Goal: Task Accomplishment & Management: Complete application form

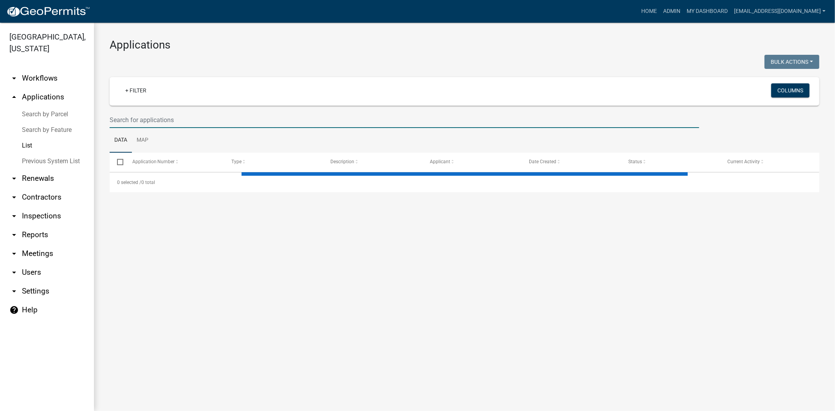
click at [226, 122] on input "text" at bounding box center [405, 120] width 590 height 16
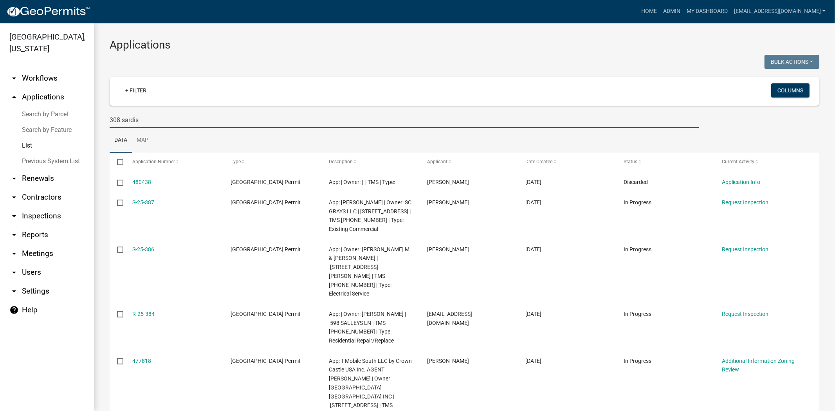
type input "308 sardis"
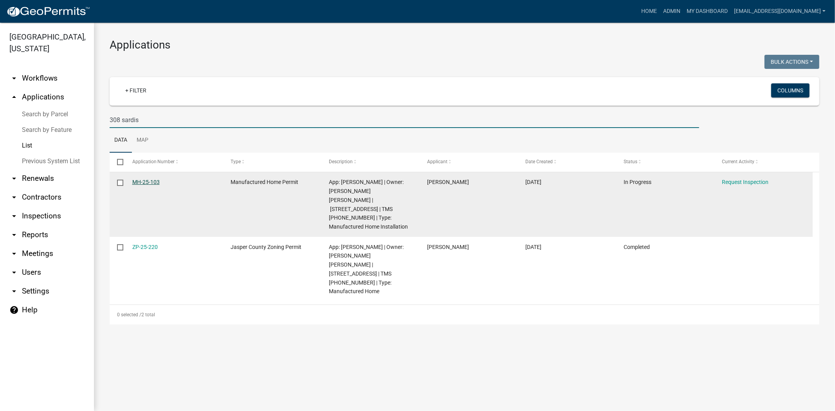
click at [139, 182] on link "MH-25-103" at bounding box center [145, 182] width 27 height 6
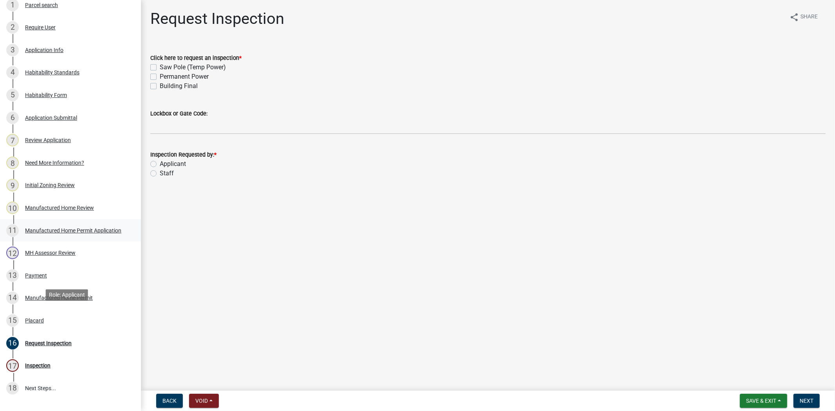
scroll to position [43, 0]
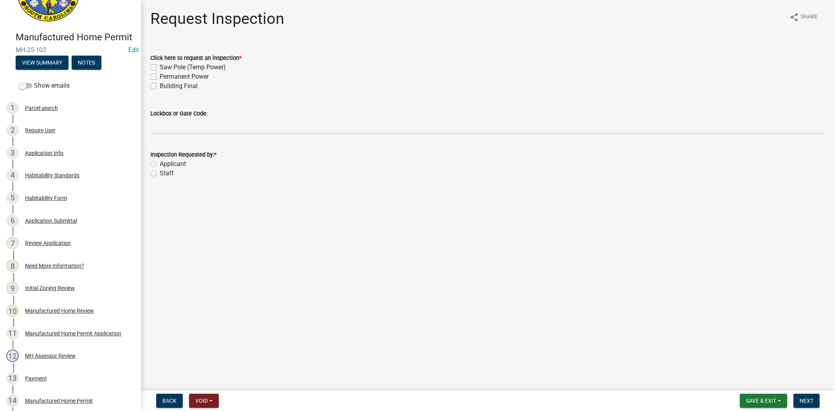
click at [38, 65] on div "Manufactured Home Permit MH-25-103 Edit View Summary Notes" at bounding box center [70, 48] width 128 height 46
click at [37, 70] on button "View Summary" at bounding box center [42, 63] width 53 height 14
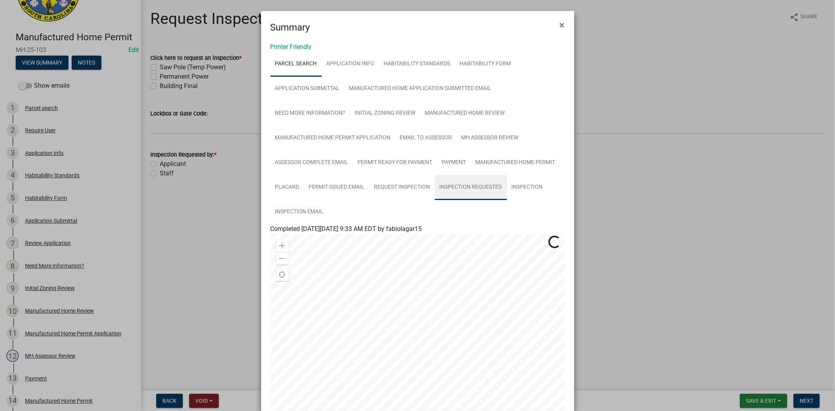
click at [455, 191] on link "Inspection Requested" at bounding box center [471, 187] width 72 height 25
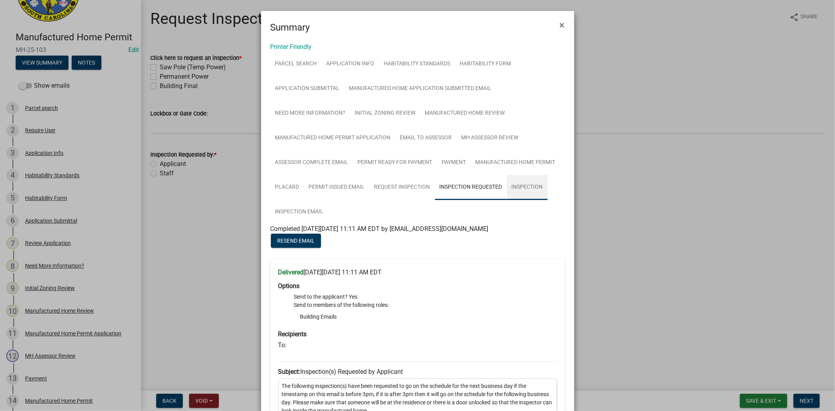
click at [523, 191] on link "Inspection" at bounding box center [527, 187] width 41 height 25
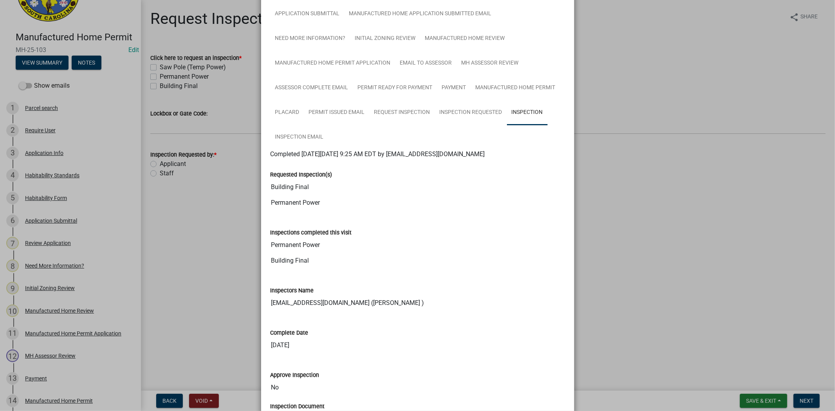
scroll to position [0, 0]
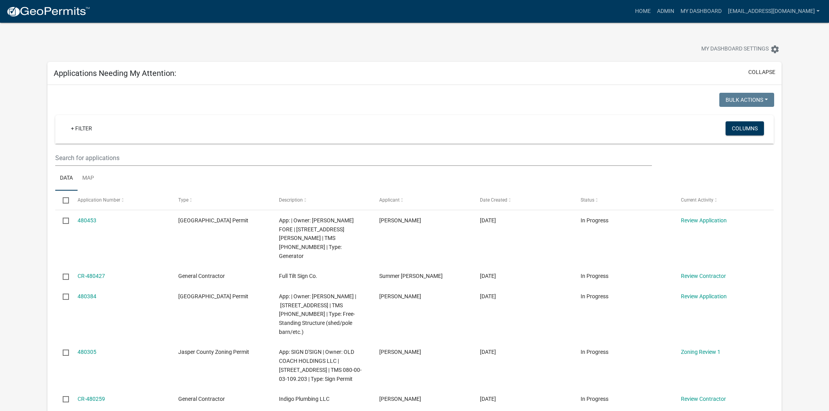
scroll to position [87, 0]
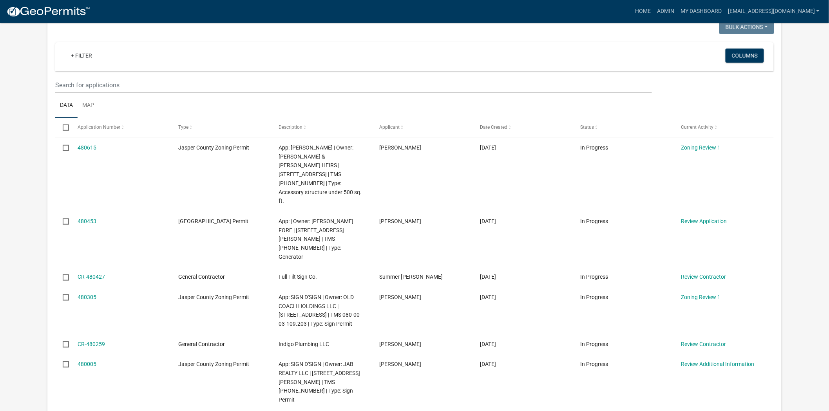
scroll to position [87, 0]
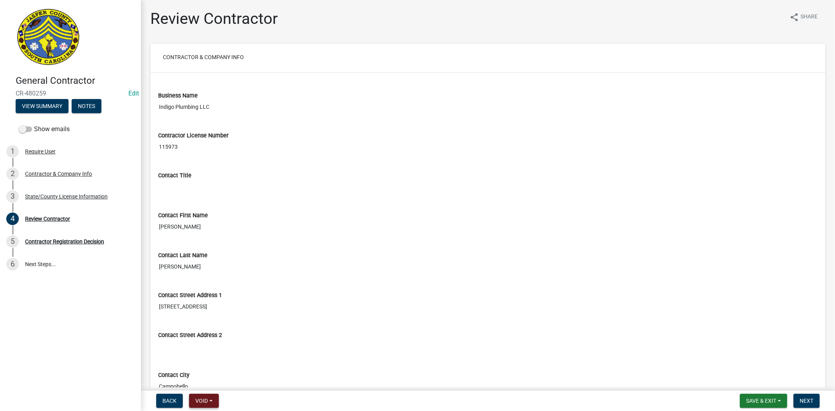
click at [210, 400] on button "Void" at bounding box center [204, 401] width 30 height 14
click at [218, 381] on button "Void" at bounding box center [220, 380] width 63 height 19
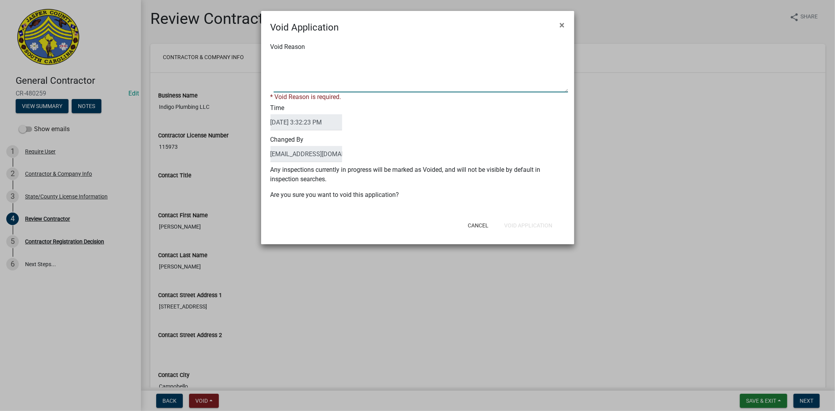
click at [390, 79] on textarea "Void Reason" at bounding box center [421, 72] width 294 height 39
type textarea "."
click at [511, 225] on div "Cancel Void Application" at bounding box center [468, 225] width 193 height 20
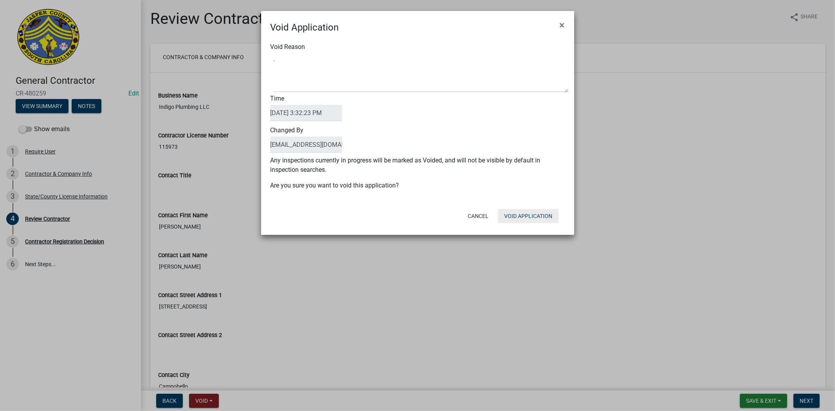
click at [510, 215] on button "Void Application" at bounding box center [528, 216] width 61 height 14
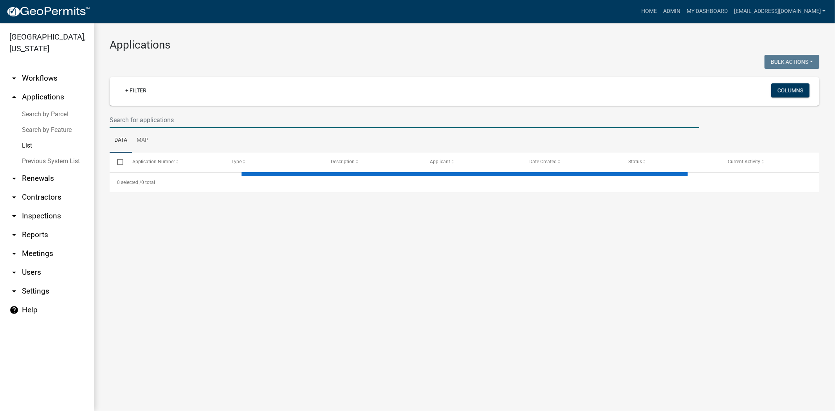
click at [204, 119] on input "text" at bounding box center [405, 120] width 590 height 16
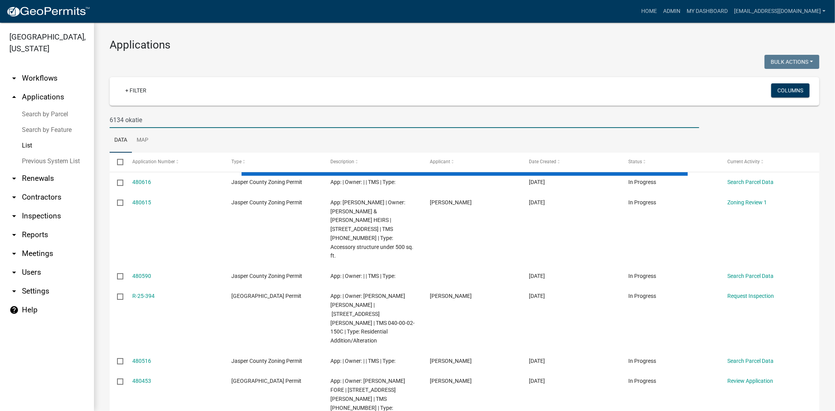
type input "6134 okatie"
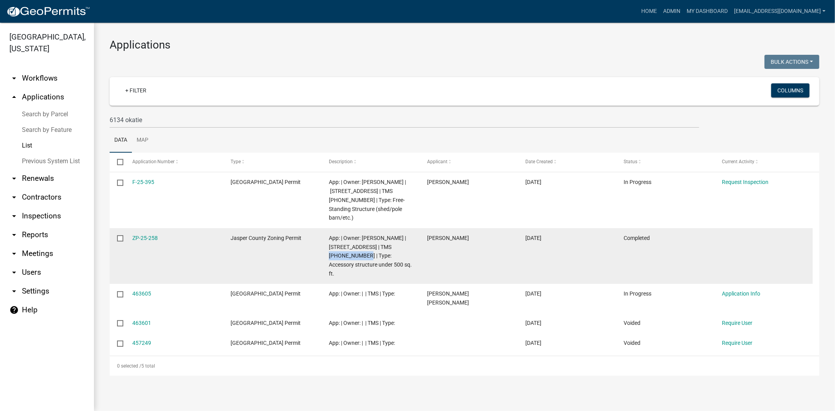
drag, startPoint x: 354, startPoint y: 246, endPoint x: 396, endPoint y: 237, distance: 43.2
click at [396, 237] on span "App: | Owner: [PERSON_NAME] | [STREET_ADDRESS] | TMS [PHONE_NUMBER] | Type: Acc…" at bounding box center [370, 256] width 83 height 42
copy span "[PHONE_NUMBER]"
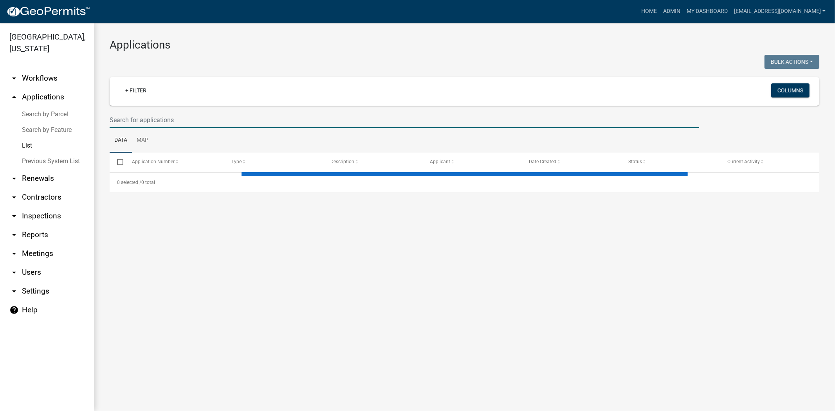
click at [207, 119] on input "text" at bounding box center [405, 120] width 590 height 16
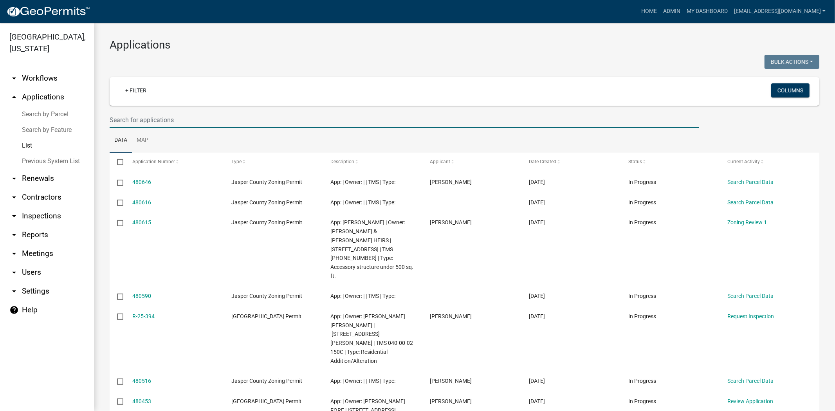
paste input "[PHONE_NUMBER]"
type input "[PHONE_NUMBER]"
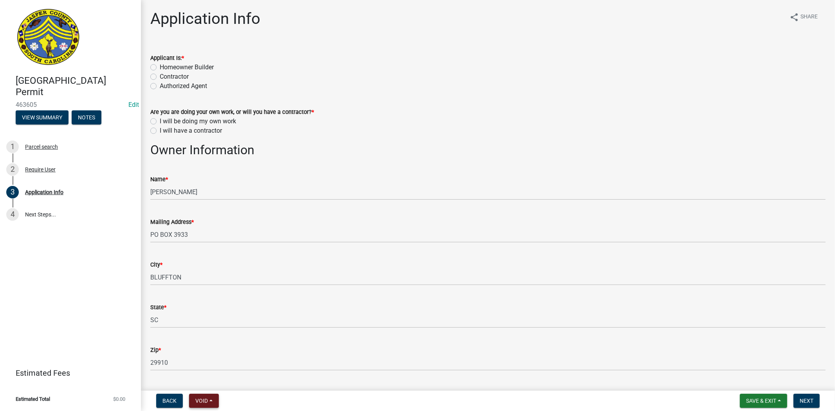
click at [205, 400] on span "Void" at bounding box center [201, 401] width 13 height 6
click at [211, 383] on button "Void" at bounding box center [220, 380] width 63 height 19
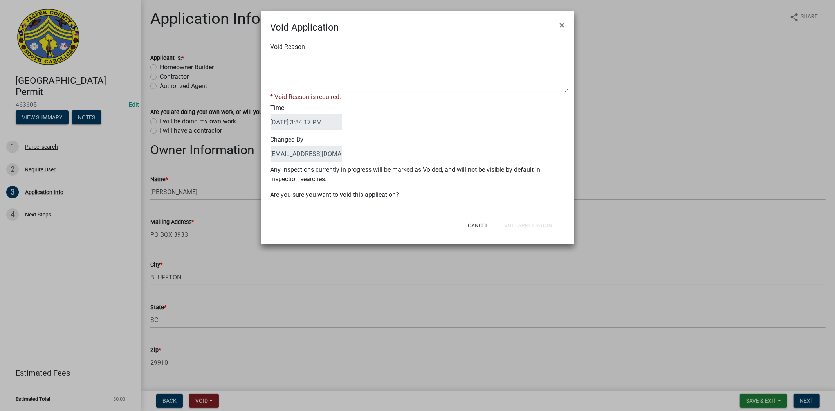
click at [312, 79] on textarea "Void Reason" at bounding box center [421, 72] width 294 height 39
type textarea "."
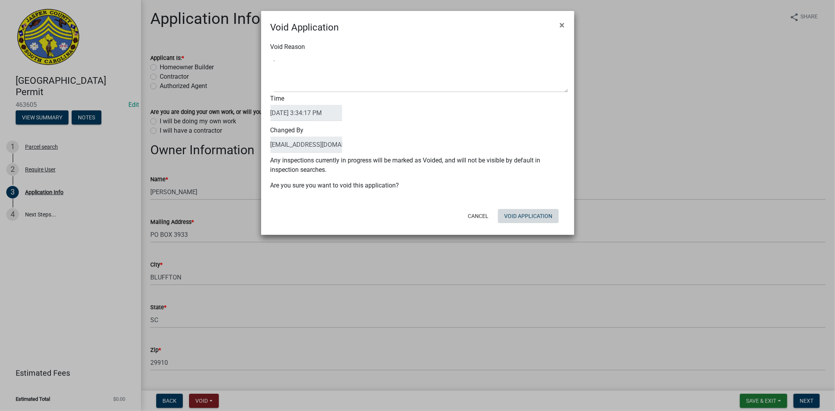
click at [545, 228] on form "Void Application × Void Reason Time 09/18/2025 3:34:17 PM Changed By soviedo@ja…" at bounding box center [417, 119] width 313 height 217
click at [534, 217] on button "Void Application" at bounding box center [528, 216] width 61 height 14
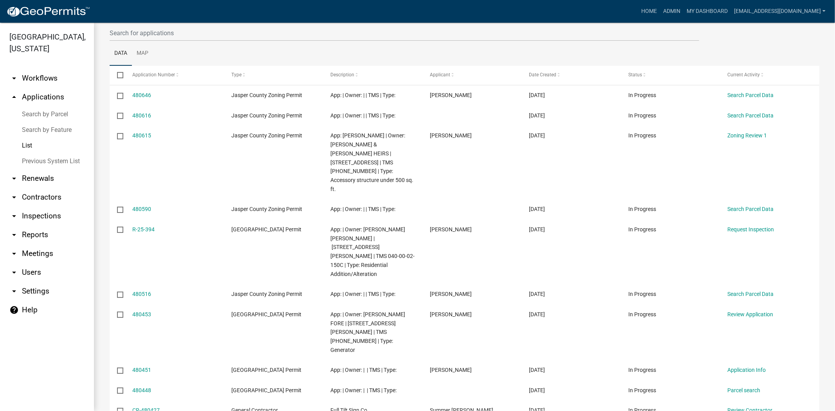
scroll to position [123, 0]
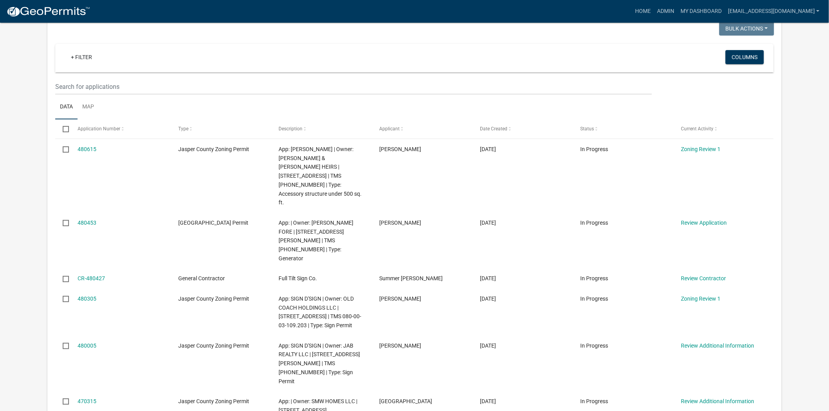
scroll to position [87, 0]
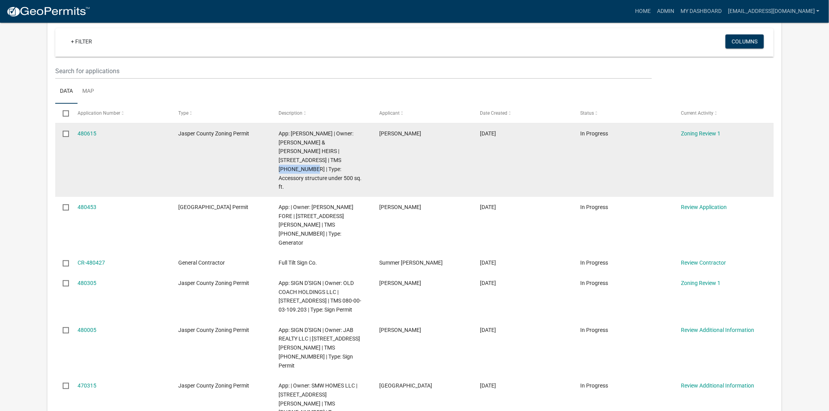
drag, startPoint x: 303, startPoint y: 161, endPoint x: 350, endPoint y: 149, distance: 48.8
click at [350, 149] on span "App: Angela Bonaparte | Owner: FORD NAT & J A FORD HEIRS | 5574 south okatie hw…" at bounding box center [320, 160] width 83 height 60
copy span "039-00-10-003"
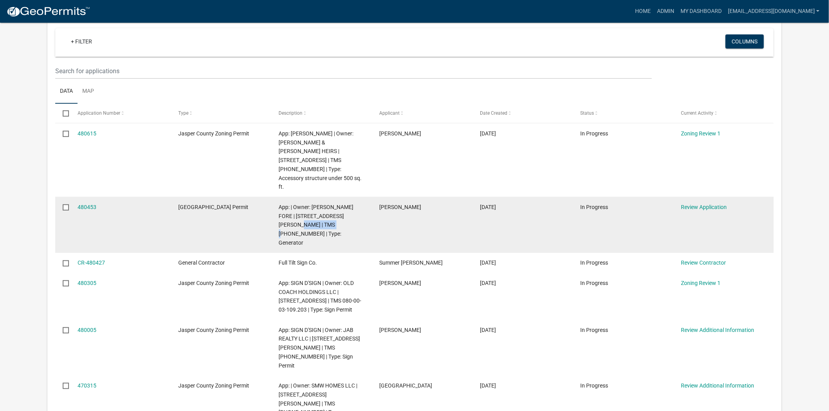
drag, startPoint x: 313, startPoint y: 205, endPoint x: 272, endPoint y: 206, distance: 41.5
click at [272, 206] on datatable-body-cell "App: | Owner: ALLEN SUSAN FORE | 114 TICKTON HALL LN | TMS 096-12-00-024 | Type…" at bounding box center [321, 225] width 101 height 56
copy span "096-12-00-024"
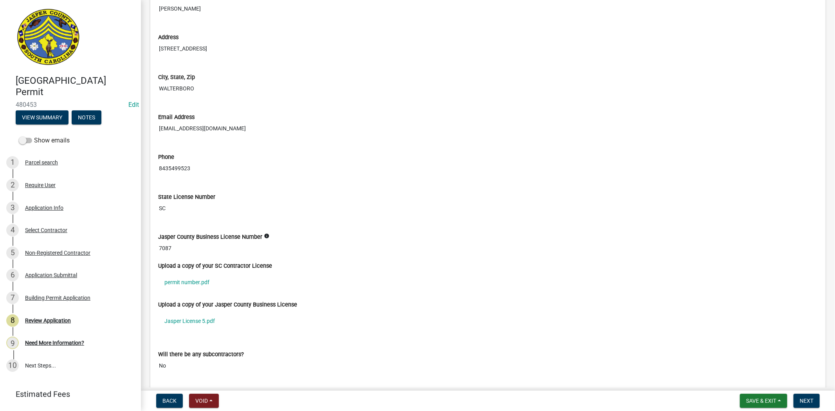
scroll to position [2045, 0]
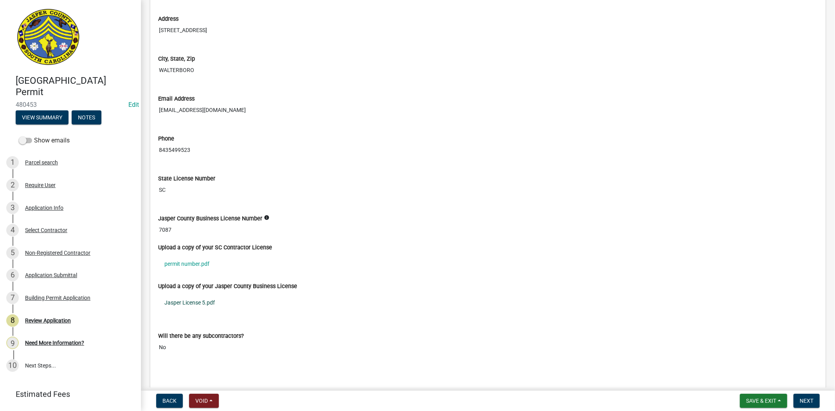
click at [211, 305] on link "Jasper License 5.pdf" at bounding box center [488, 303] width 660 height 18
click at [184, 263] on link "permit number.pdf" at bounding box center [488, 264] width 660 height 18
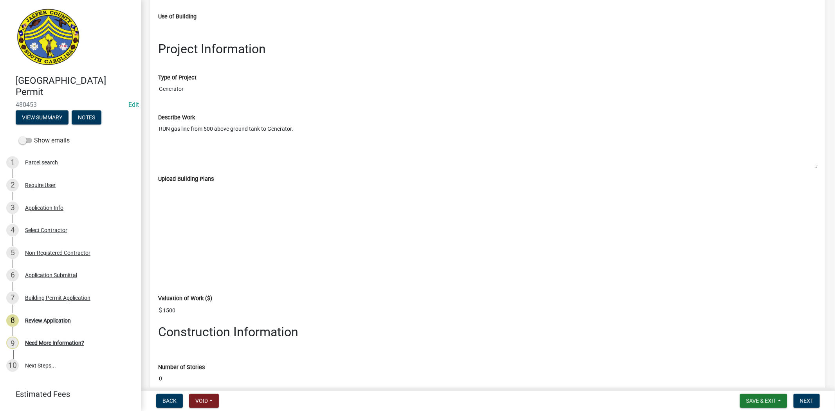
scroll to position [1092, 0]
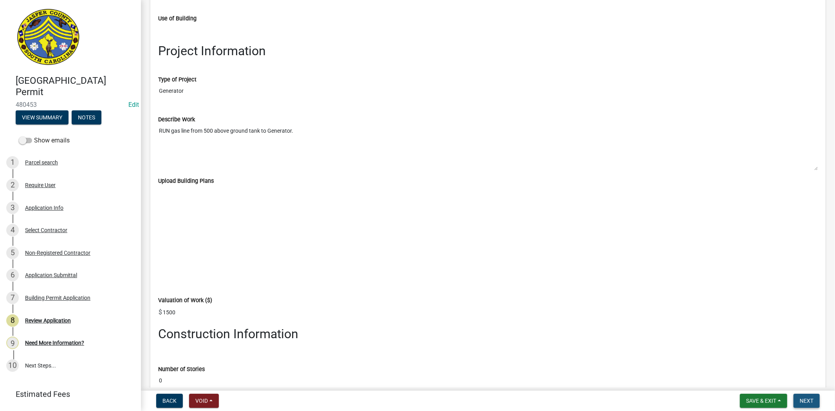
click at [809, 402] on span "Next" at bounding box center [807, 401] width 14 height 6
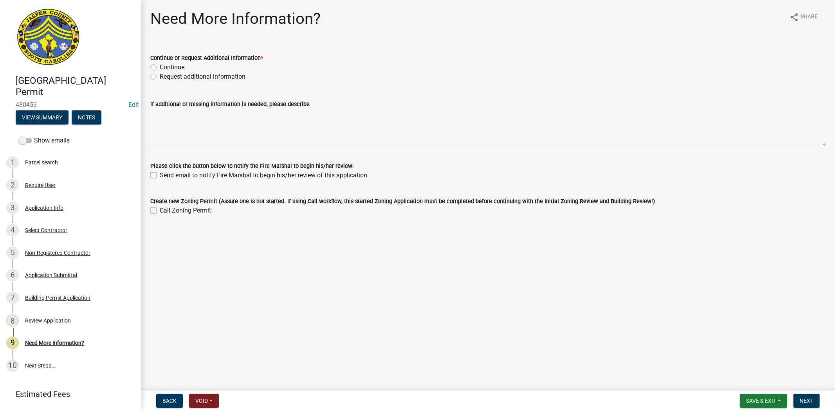
click at [160, 69] on label "Continue" at bounding box center [172, 67] width 25 height 9
click at [160, 68] on input "Continue" at bounding box center [162, 65] width 5 height 5
radio input "true"
click at [796, 398] on button "Next" at bounding box center [807, 401] width 26 height 14
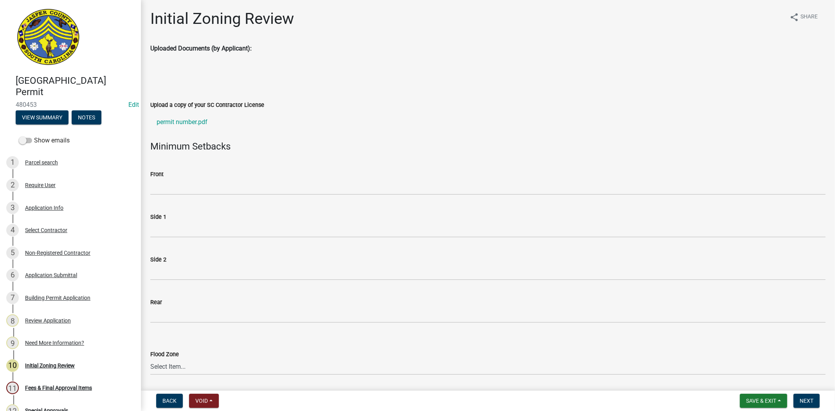
drag, startPoint x: 255, startPoint y: 199, endPoint x: 258, endPoint y: 183, distance: 16.0
click at [255, 197] on wm-data-entity-input "Front" at bounding box center [487, 180] width 675 height 43
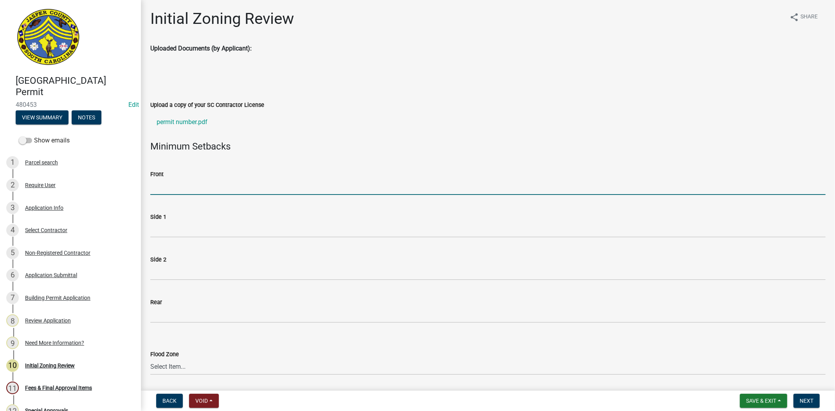
click at [259, 182] on input "Front" at bounding box center [487, 187] width 675 height 16
type input "N/A"
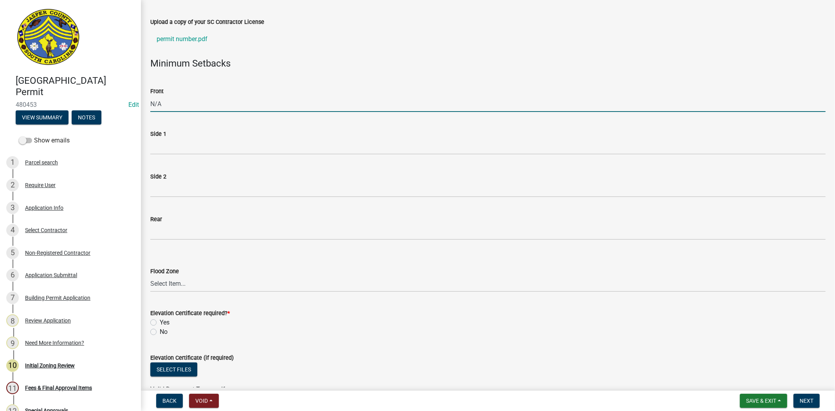
scroll to position [87, 0]
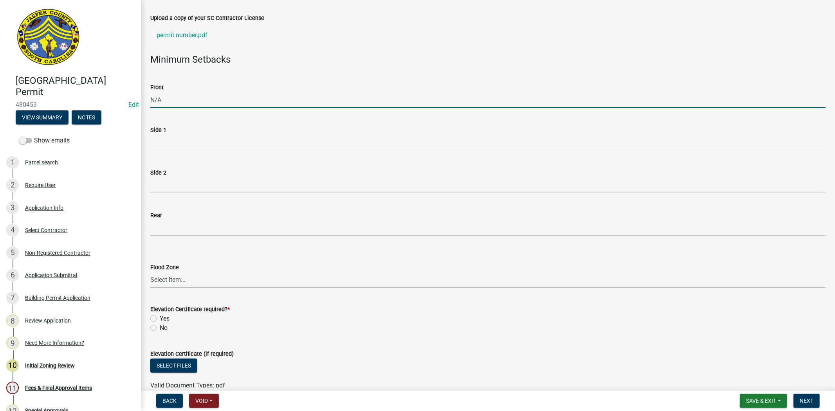
click at [158, 278] on select "Select Item... A AE X Shaded X N/A" at bounding box center [487, 280] width 675 height 16
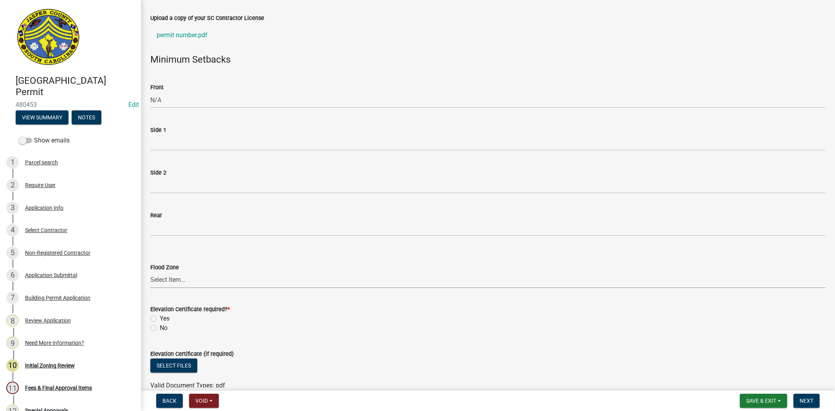
click at [173, 281] on select "Select Item... A AE X Shaded X N/A" at bounding box center [487, 280] width 675 height 16
click at [150, 272] on select "Select Item... A AE X Shaded X N/A" at bounding box center [487, 280] width 675 height 16
select select "61611ad6-14f2-499c-805c-58607f11e2fc"
click at [160, 327] on label "No" at bounding box center [164, 327] width 8 height 9
click at [160, 327] on input "No" at bounding box center [162, 325] width 5 height 5
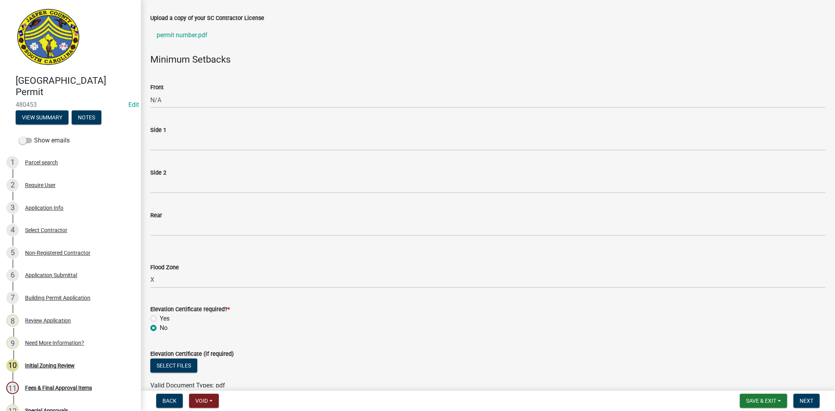
radio input "true"
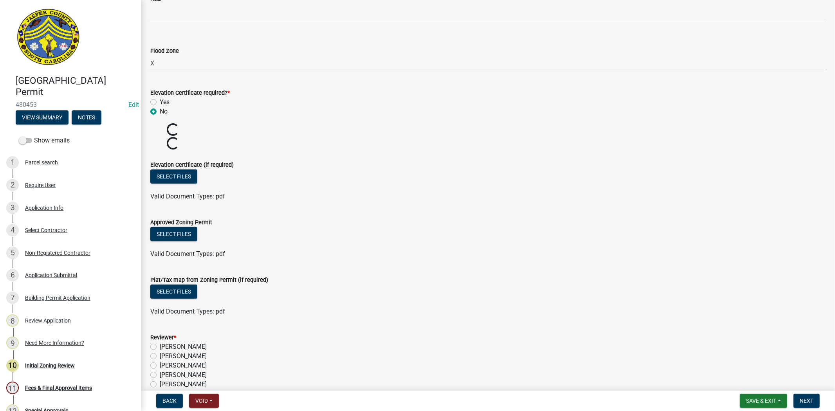
scroll to position [386, 0]
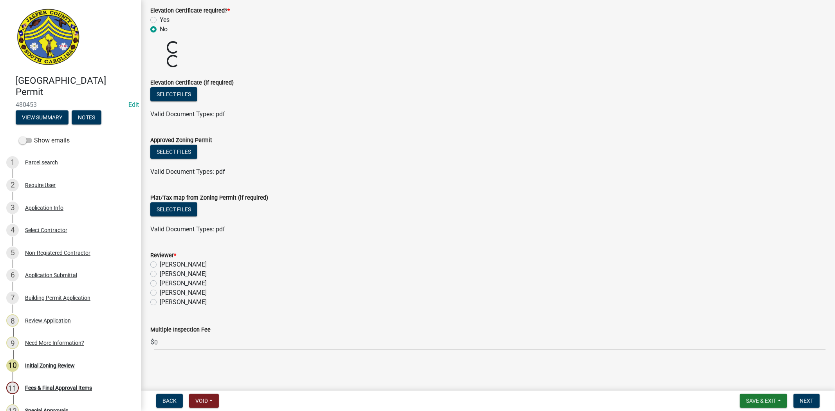
click at [160, 294] on label "Stephanie Oviedo" at bounding box center [183, 292] width 47 height 9
click at [160, 293] on input "Stephanie Oviedo" at bounding box center [162, 290] width 5 height 5
radio input "true"
click at [813, 402] on span "Next" at bounding box center [807, 401] width 14 height 6
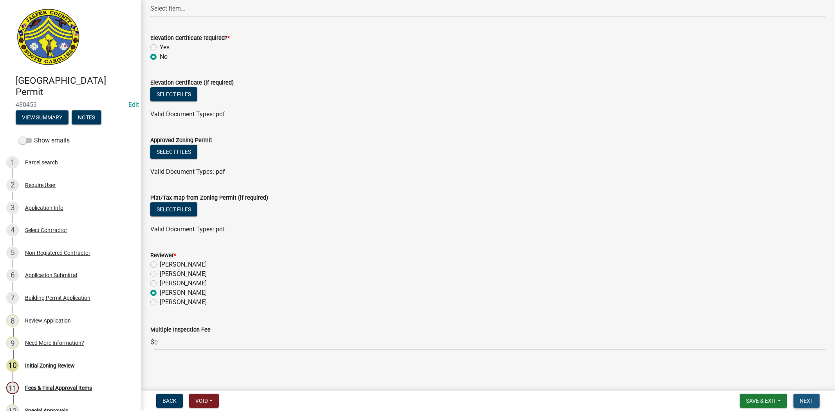
scroll to position [0, 0]
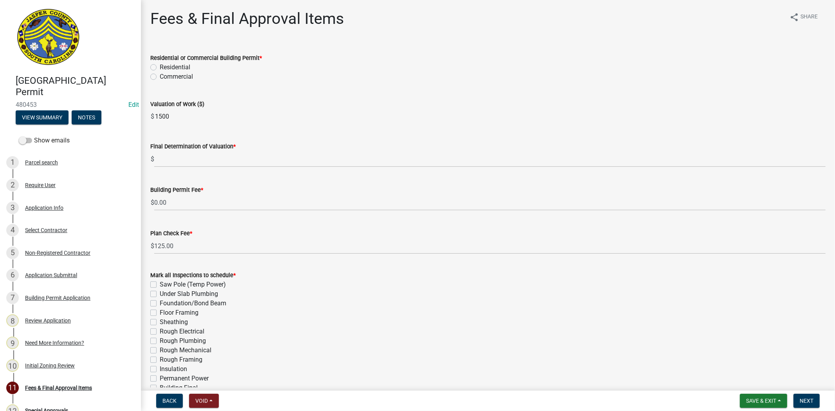
click at [160, 69] on label "Residential" at bounding box center [175, 67] width 31 height 9
click at [160, 68] on input "Residential" at bounding box center [162, 65] width 5 height 5
radio input "true"
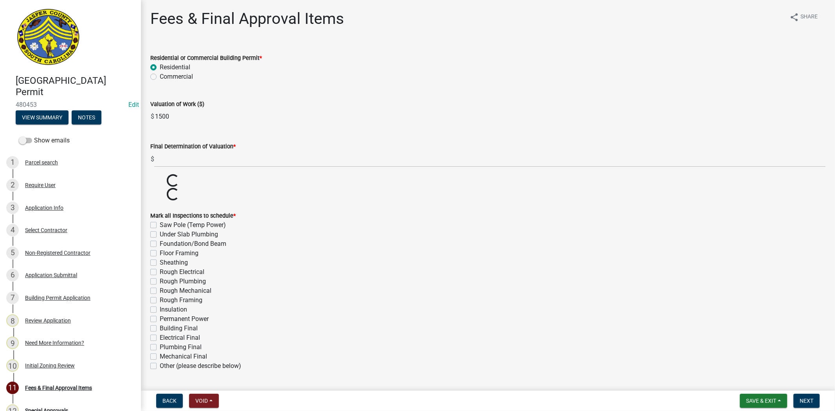
drag, startPoint x: 175, startPoint y: 117, endPoint x: 151, endPoint y: 116, distance: 24.7
click at [151, 116] on div "$ 1500" at bounding box center [487, 117] width 675 height 16
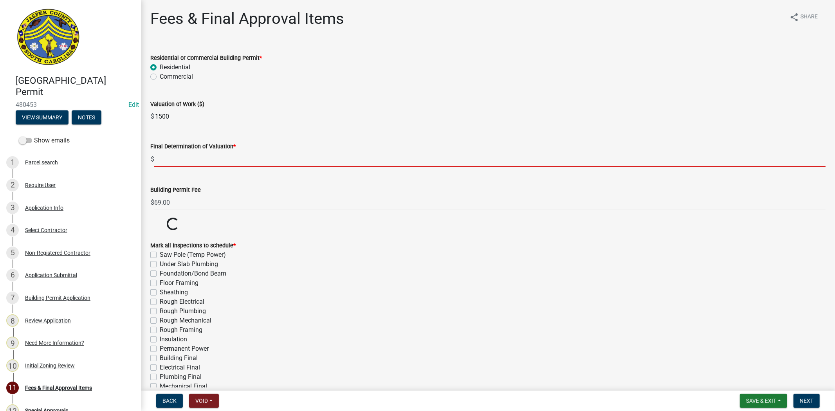
click at [188, 158] on input "text" at bounding box center [490, 159] width 672 height 16
paste input "1500"
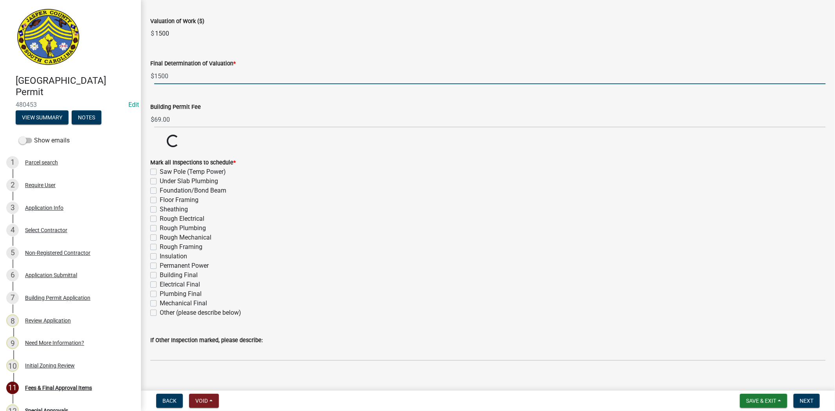
scroll to position [87, 0]
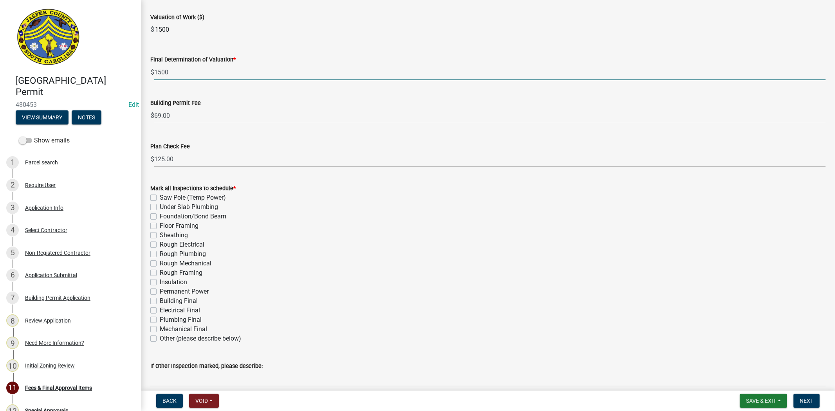
type input "1500"
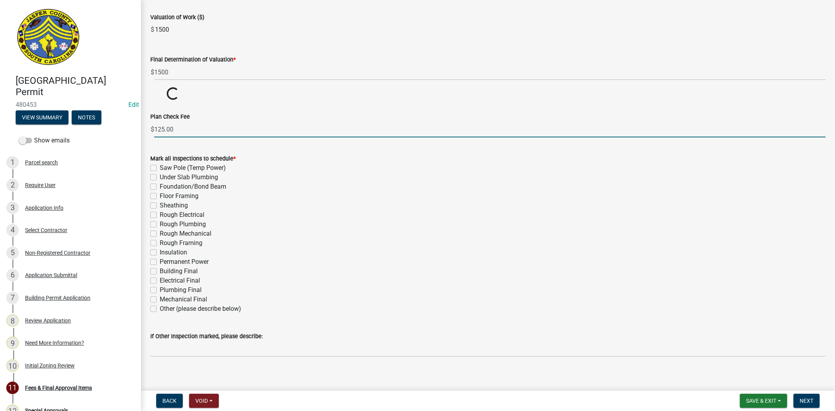
drag, startPoint x: 163, startPoint y: 158, endPoint x: 159, endPoint y: 159, distance: 4.1
click at [159, 159] on wm-data-entity-input-list "Residential or Commercial Building Permit * Residential Commercial Valuation of…" at bounding box center [487, 160] width 675 height 406
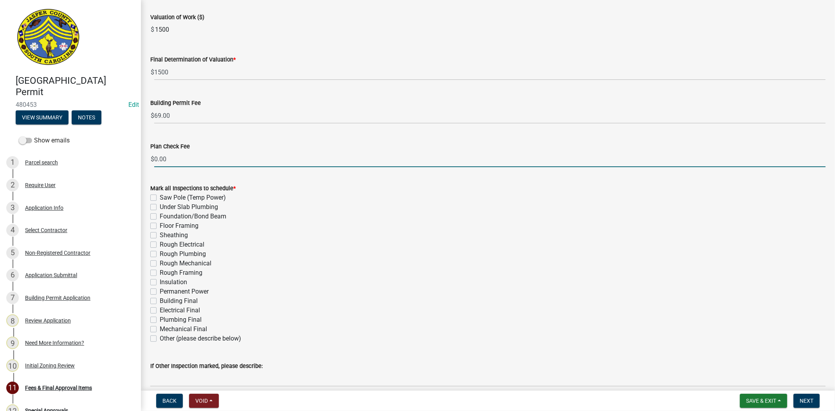
type input "0.00"
click at [160, 339] on label "Other (please describe below)" at bounding box center [200, 338] width 81 height 9
click at [160, 339] on input "Other (please describe below)" at bounding box center [162, 336] width 5 height 5
checkbox input "true"
checkbox input "false"
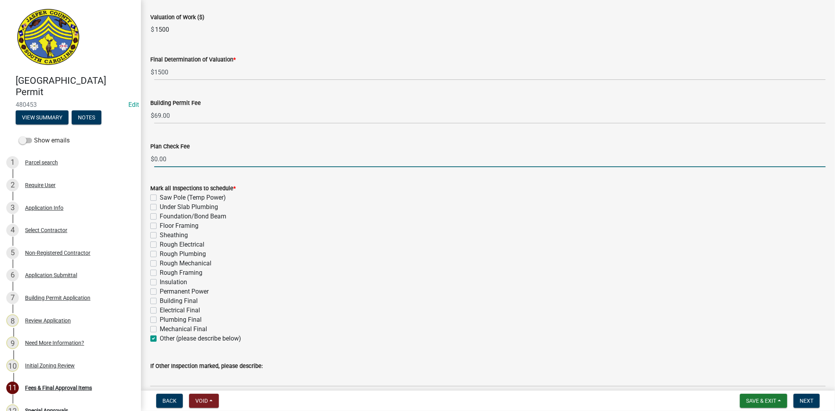
checkbox input "false"
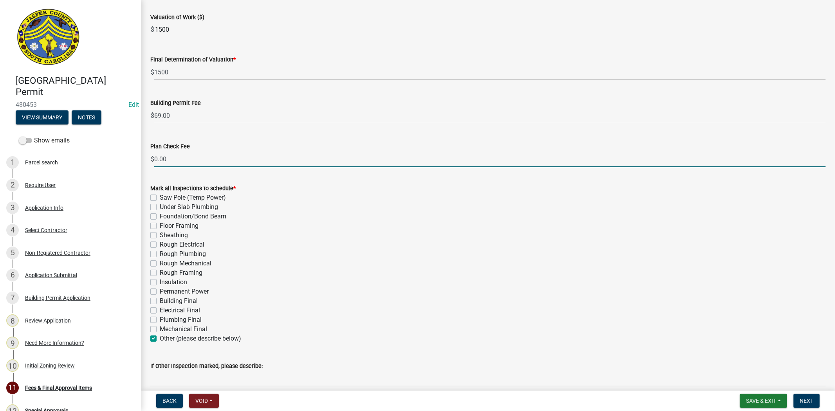
checkbox input "false"
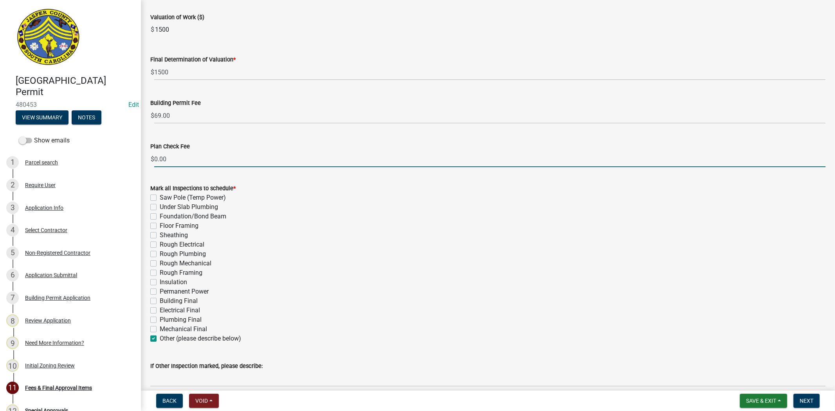
checkbox input "false"
checkbox input "true"
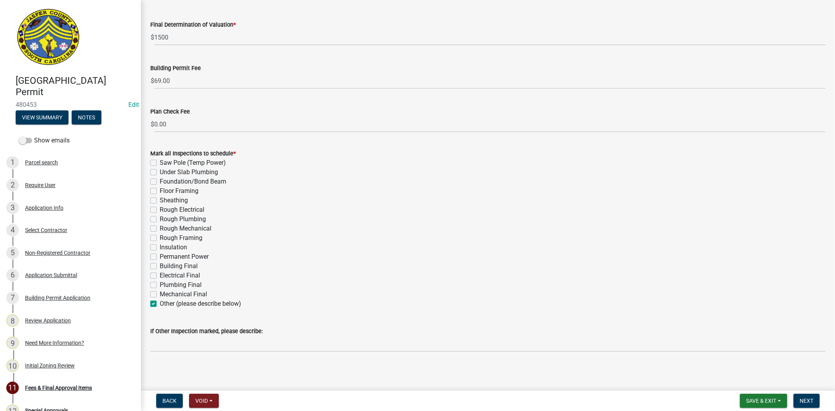
scroll to position [123, 0]
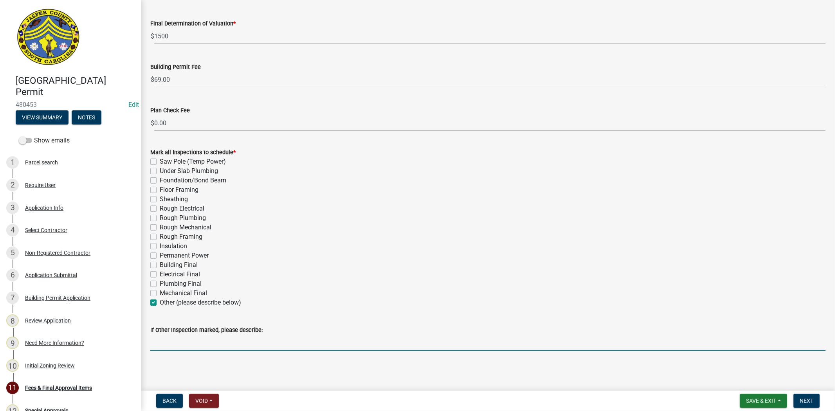
click at [158, 342] on input "If Other Inspection marked, please describe:" at bounding box center [487, 343] width 675 height 16
drag, startPoint x: 174, startPoint y: 343, endPoint x: 163, endPoint y: 345, distance: 10.7
click at [163, 345] on input "Gas tank final" at bounding box center [487, 343] width 675 height 16
type input "Gas to gen lines final"
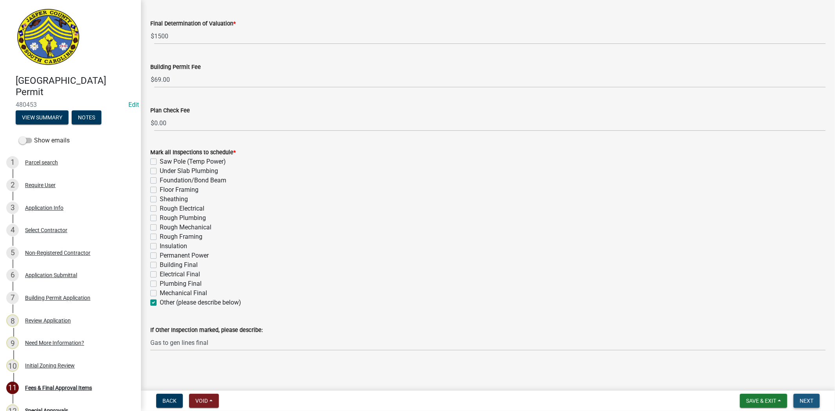
click at [805, 402] on span "Next" at bounding box center [807, 401] width 14 height 6
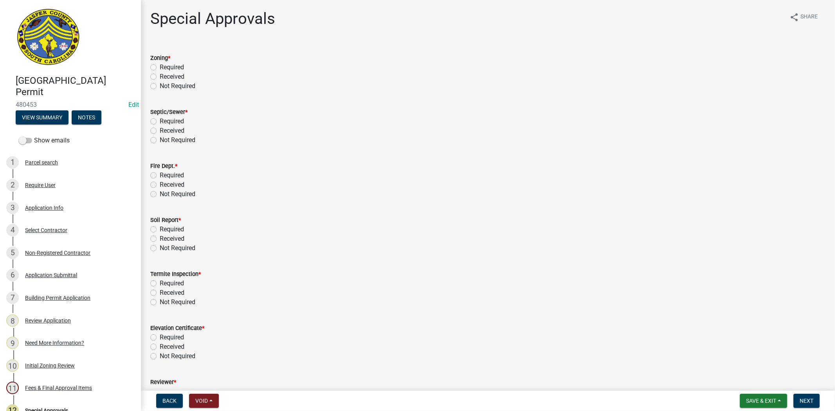
click at [160, 83] on label "Not Required" at bounding box center [178, 85] width 36 height 9
click at [160, 83] on input "Not Required" at bounding box center [162, 83] width 5 height 5
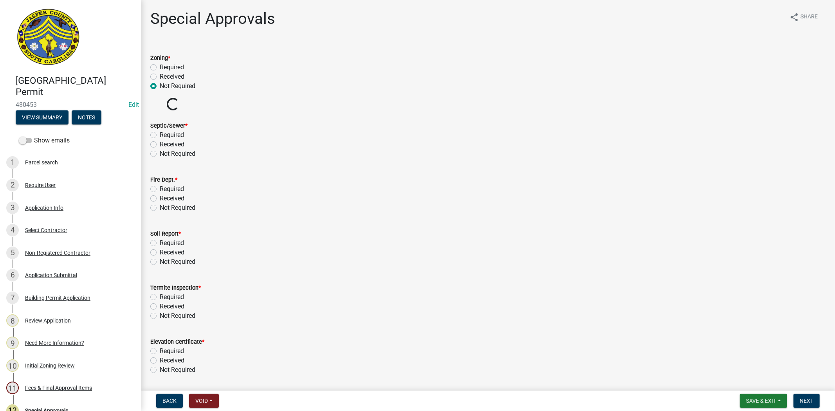
radio input "true"
click at [160, 153] on label "Not Required" at bounding box center [178, 153] width 36 height 9
click at [160, 153] on input "Not Required" at bounding box center [162, 151] width 5 height 5
radio input "true"
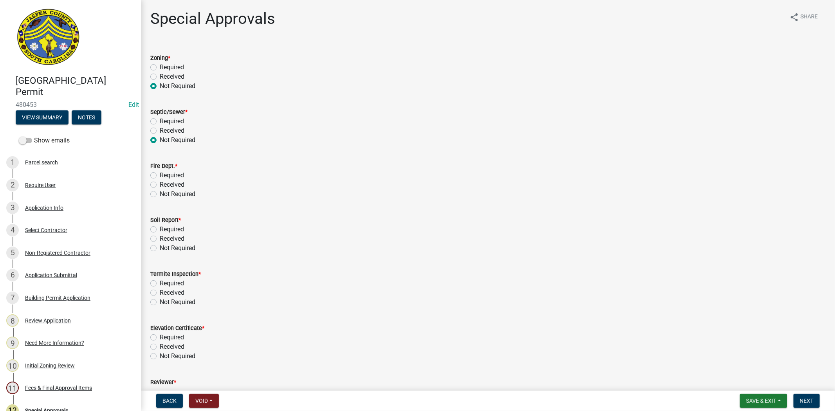
click at [160, 197] on label "Not Required" at bounding box center [178, 194] width 36 height 9
click at [160, 195] on input "Not Required" at bounding box center [162, 192] width 5 height 5
radio input "true"
click at [153, 252] on div "Not Required" at bounding box center [487, 248] width 675 height 9
click at [160, 248] on label "Not Required" at bounding box center [178, 248] width 36 height 9
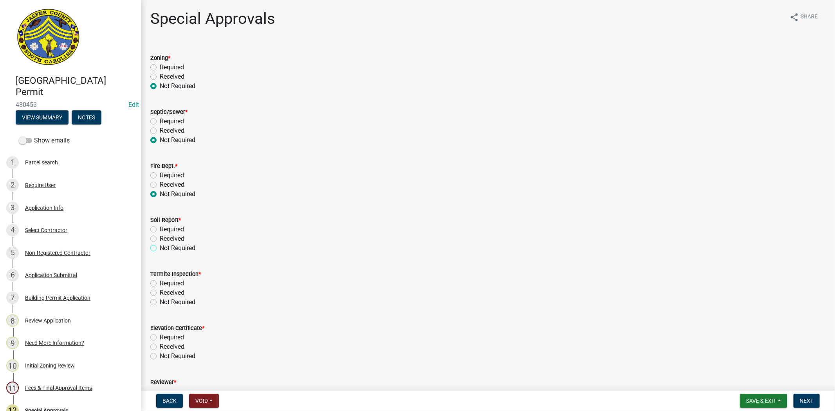
click at [160, 248] on input "Not Required" at bounding box center [162, 246] width 5 height 5
radio input "true"
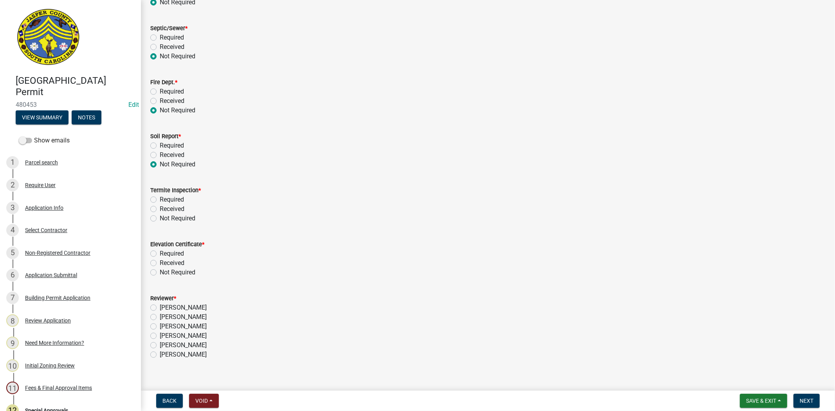
scroll to position [87, 0]
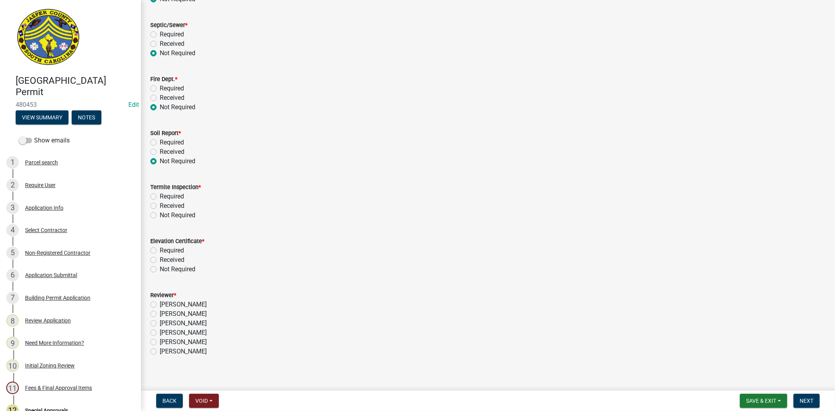
click at [160, 214] on label "Not Required" at bounding box center [178, 215] width 36 height 9
click at [160, 214] on input "Not Required" at bounding box center [162, 213] width 5 height 5
radio input "true"
click at [160, 271] on label "Not Required" at bounding box center [178, 269] width 36 height 9
click at [160, 270] on input "Not Required" at bounding box center [162, 267] width 5 height 5
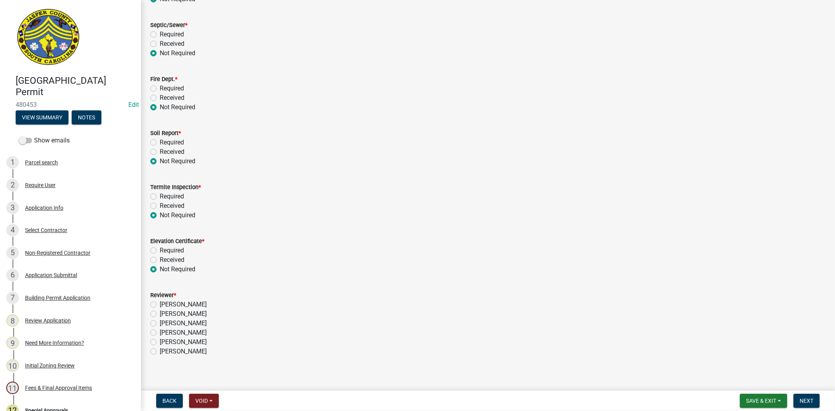
radio input "true"
click at [160, 324] on label "Stephanie Oviedo" at bounding box center [183, 323] width 47 height 9
click at [160, 324] on input "Stephanie Oviedo" at bounding box center [162, 321] width 5 height 5
radio input "true"
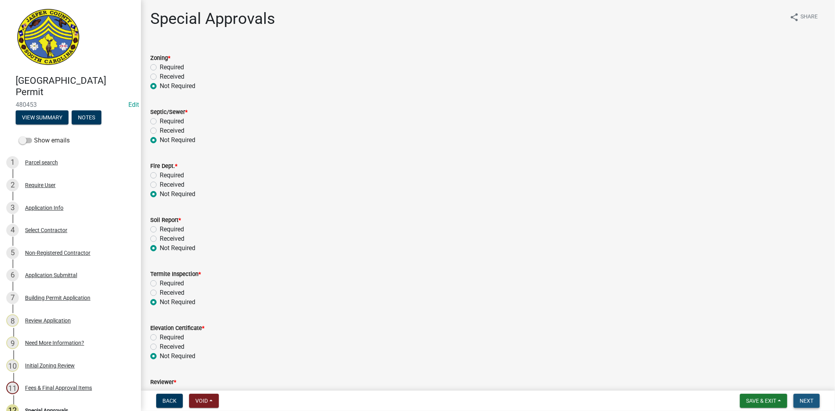
click at [807, 401] on span "Next" at bounding box center [807, 401] width 14 height 6
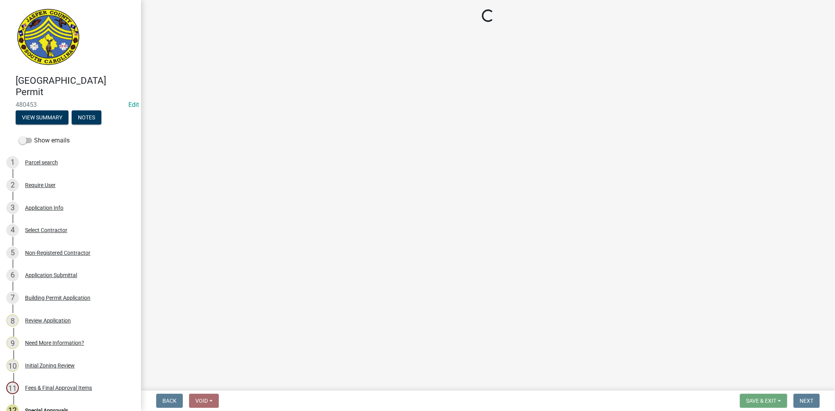
select select "3: 3"
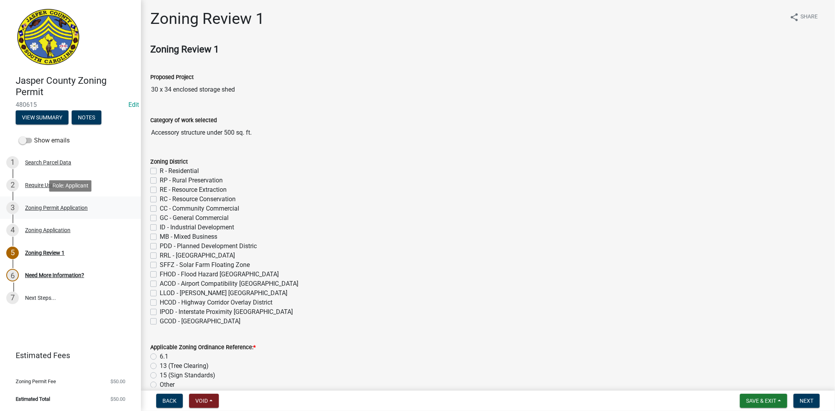
click at [47, 206] on div "Zoning Permit Application" at bounding box center [56, 207] width 63 height 5
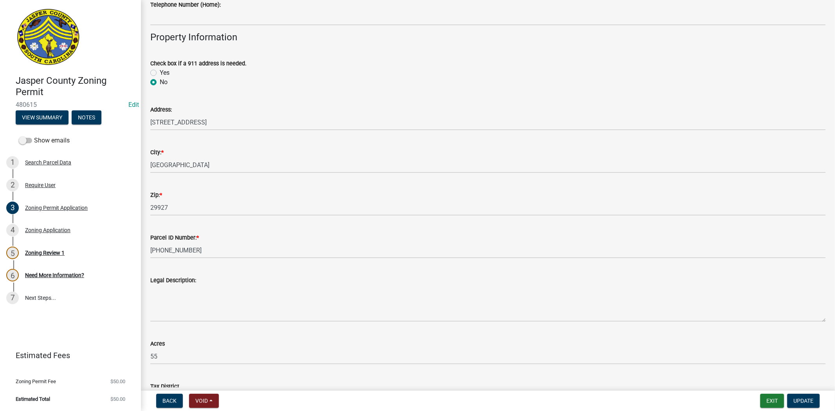
scroll to position [348, 0]
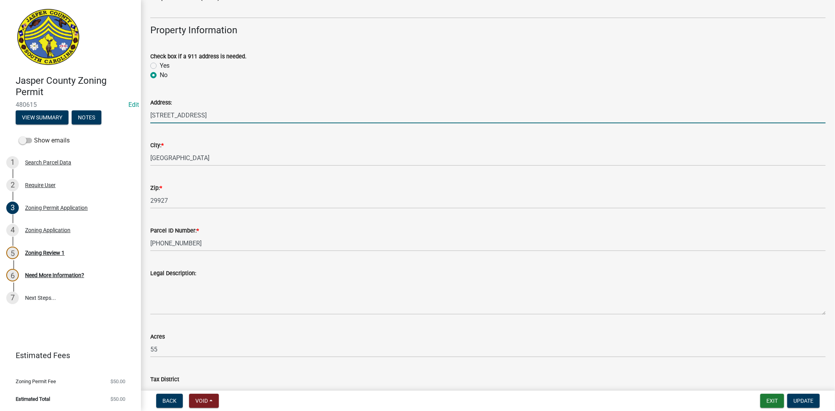
click at [169, 114] on input "5574 south okatie hwy" at bounding box center [487, 115] width 675 height 16
click at [188, 116] on input "5574 South okatie hwy" at bounding box center [487, 115] width 675 height 16
click at [209, 114] on input "5574 South Okatie hwy" at bounding box center [487, 115] width 675 height 16
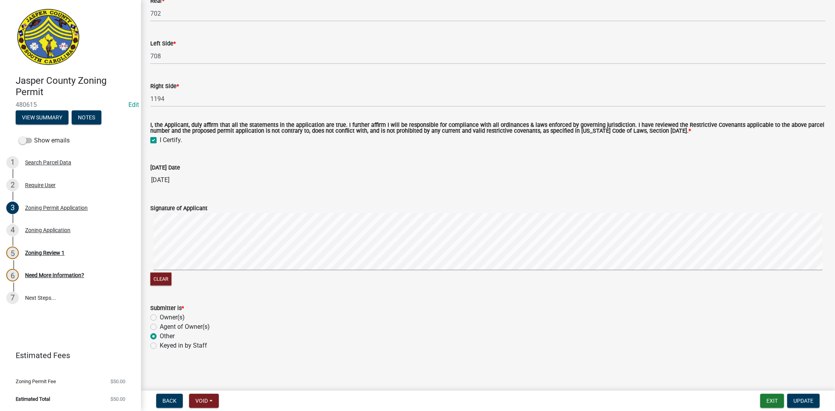
scroll to position [1817, 0]
type input "5574 South Okatie Hwy"
click at [800, 400] on span "Update" at bounding box center [804, 401] width 20 height 6
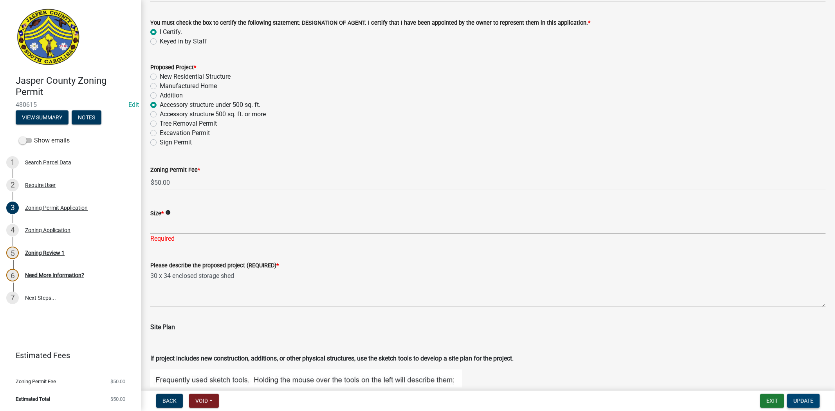
scroll to position [869, 0]
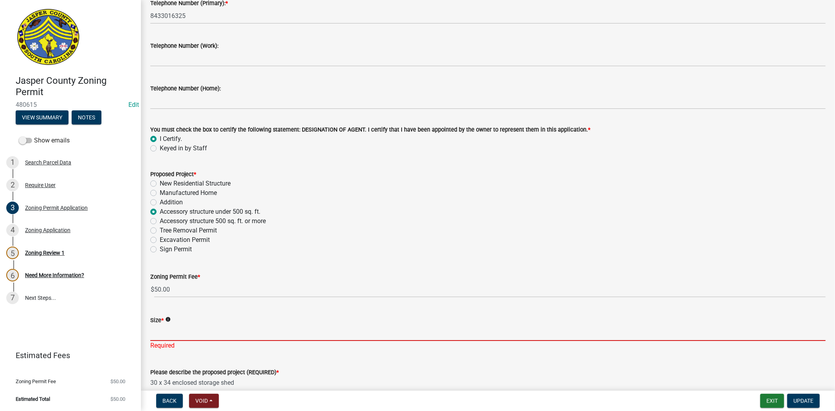
click at [177, 334] on input "Size *" at bounding box center [487, 333] width 675 height 16
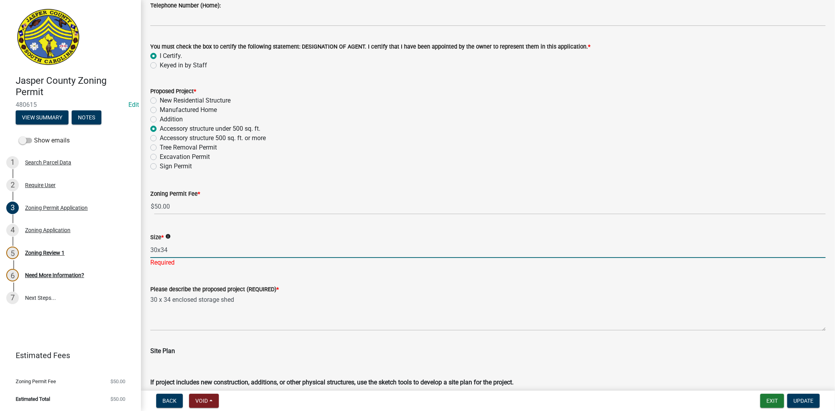
scroll to position [956, 0]
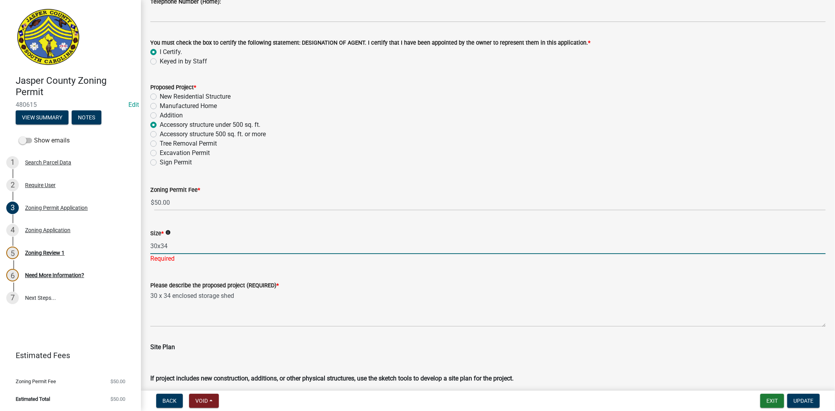
click at [170, 230] on icon "info" at bounding box center [167, 232] width 5 height 5
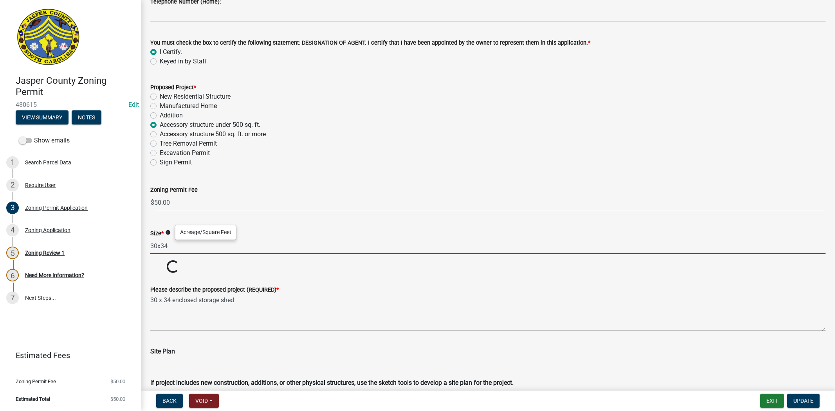
click at [188, 247] on input "30x34" at bounding box center [487, 246] width 675 height 16
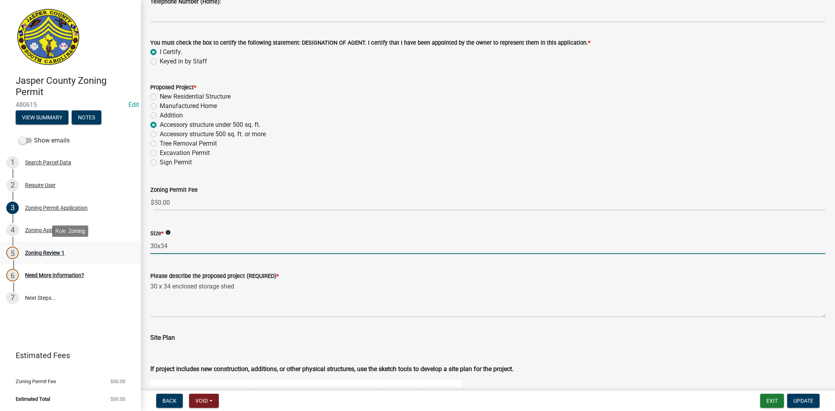
drag, startPoint x: 177, startPoint y: 247, endPoint x: 113, endPoint y: 251, distance: 64.3
click at [113, 251] on div "Jasper County Zoning Permit 480615 Edit View Summary Notes Show emails 1 Search…" at bounding box center [417, 205] width 835 height 411
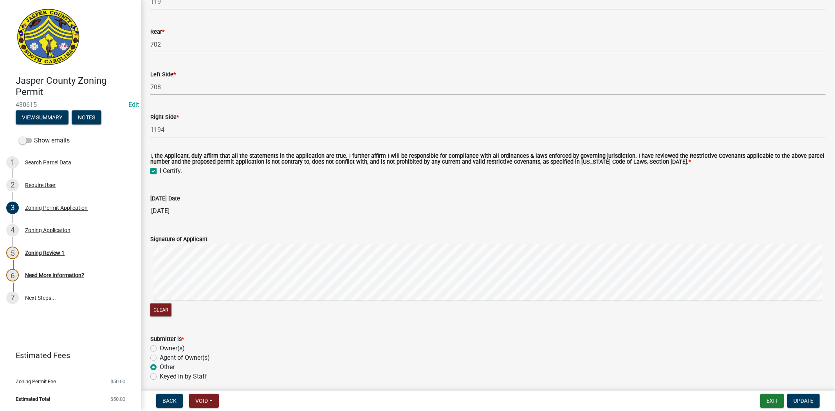
scroll to position [1817, 0]
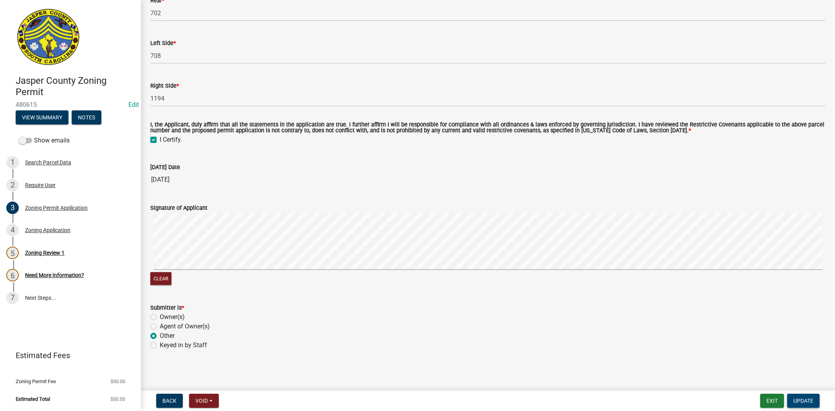
type input "1020"
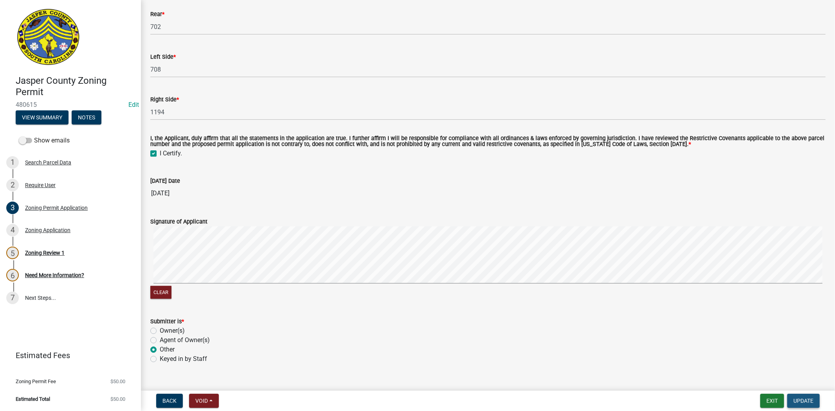
scroll to position [1831, 0]
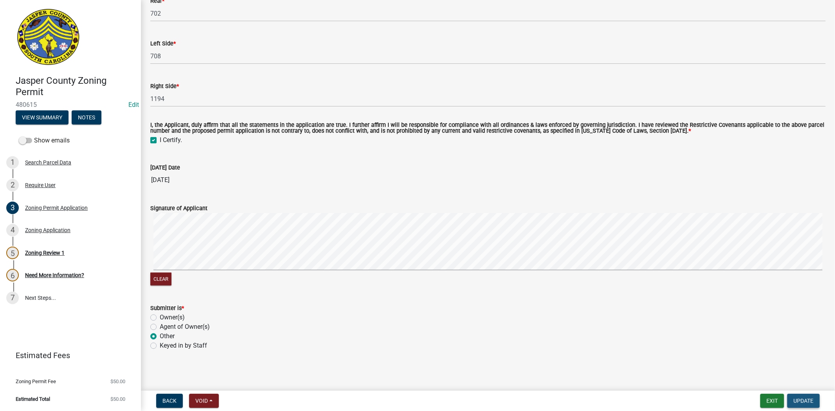
click at [814, 403] on button "Update" at bounding box center [803, 401] width 33 height 14
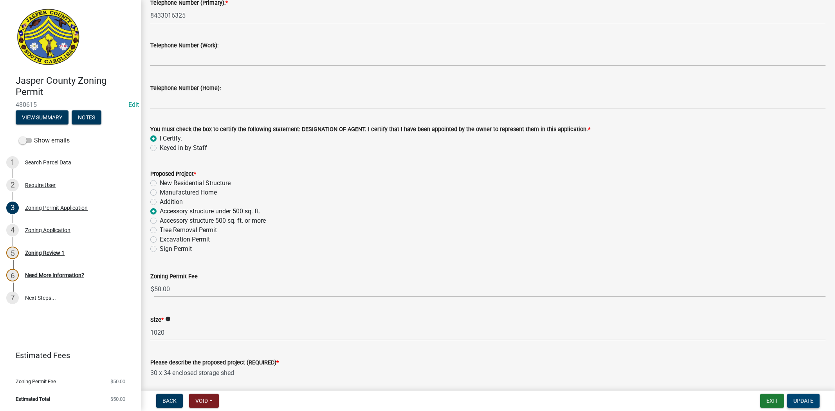
scroll to position [870, 0]
click at [160, 222] on label "Accessory structure 500 sq. ft. or more" at bounding box center [213, 220] width 106 height 9
click at [160, 221] on input "Accessory structure 500 sq. ft. or more" at bounding box center [162, 218] width 5 height 5
radio input "true"
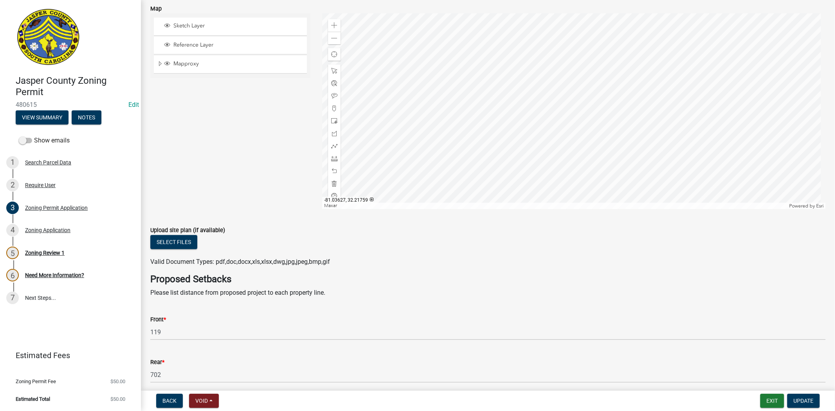
scroll to position [1435, 0]
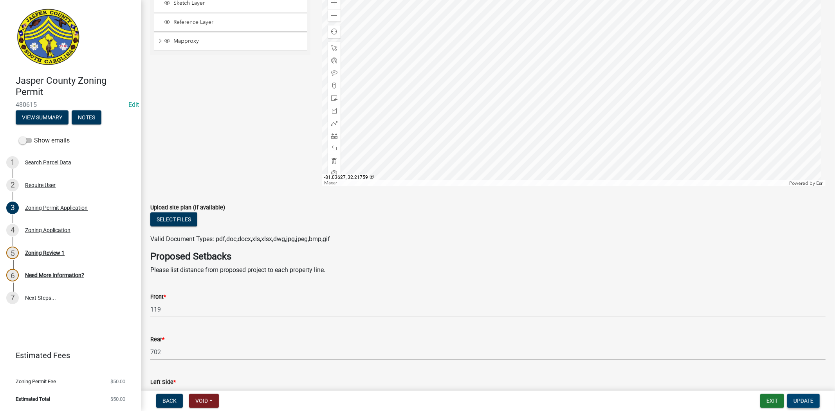
click at [808, 401] on span "Update" at bounding box center [804, 401] width 20 height 6
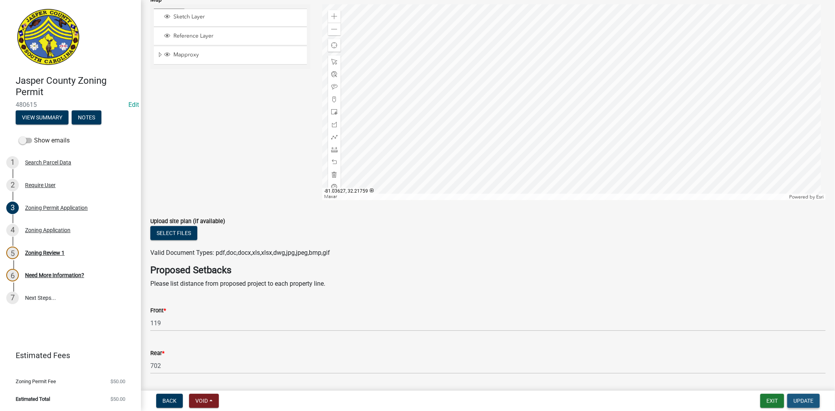
scroll to position [1450, 0]
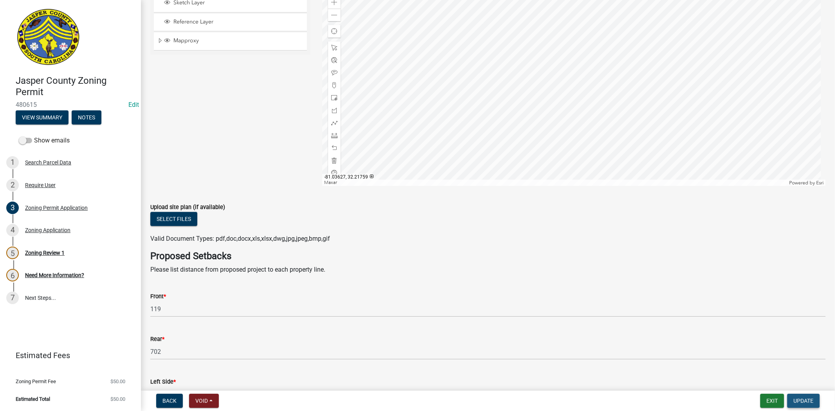
click at [806, 399] on span "Update" at bounding box center [804, 401] width 20 height 6
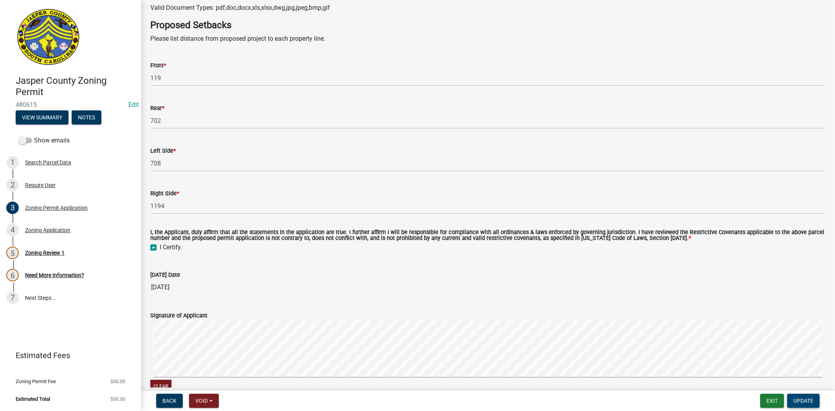
scroll to position [1775, 0]
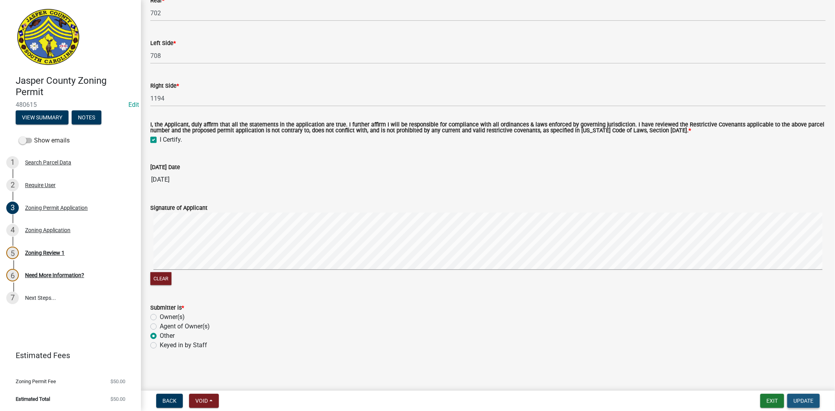
click at [802, 398] on span "Update" at bounding box center [804, 401] width 20 height 6
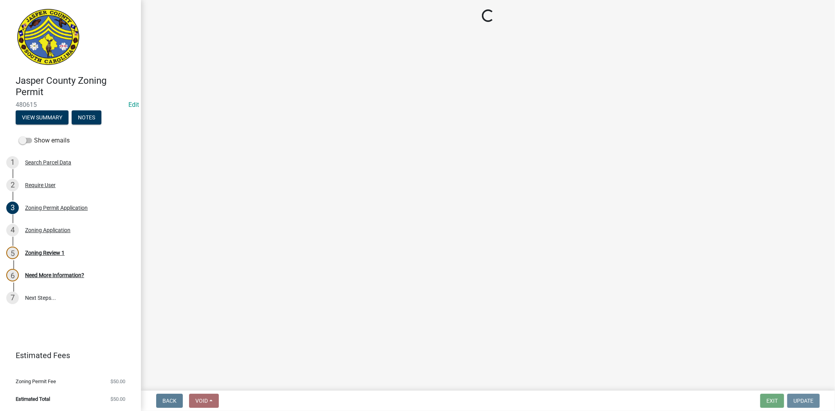
scroll to position [0, 0]
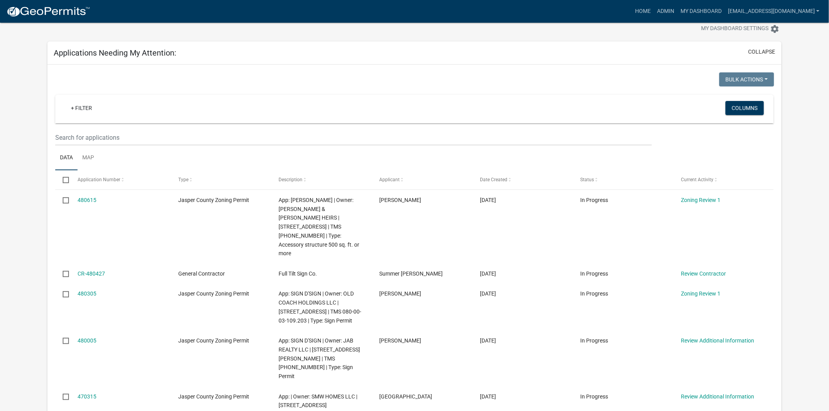
scroll to position [87, 0]
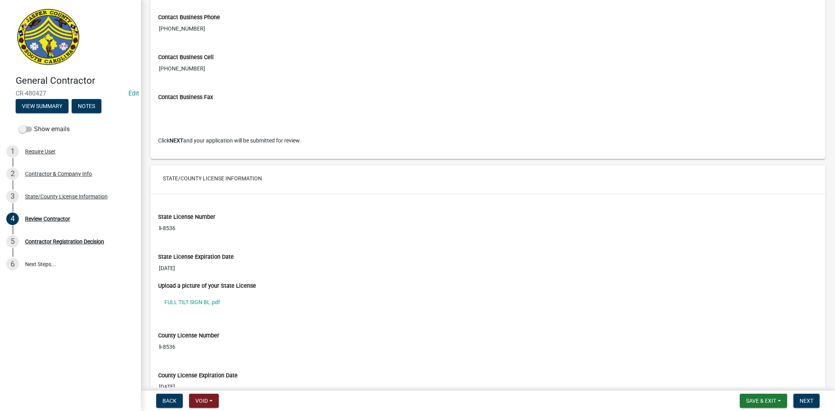
scroll to position [565, 0]
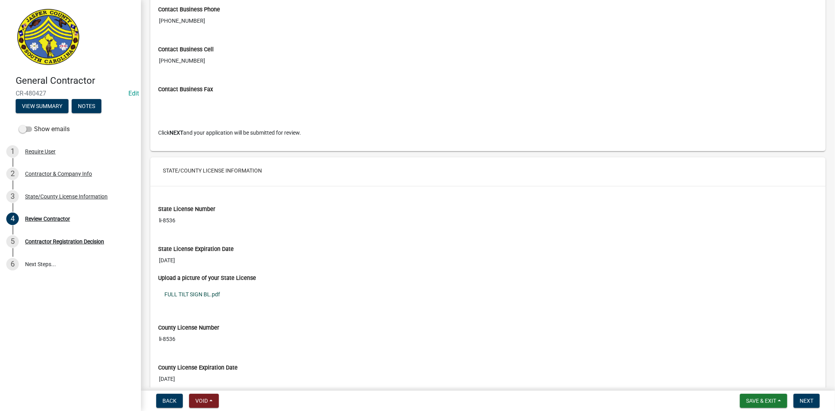
click at [193, 293] on link "FULL TILT SIGN BL.pdf" at bounding box center [488, 294] width 660 height 18
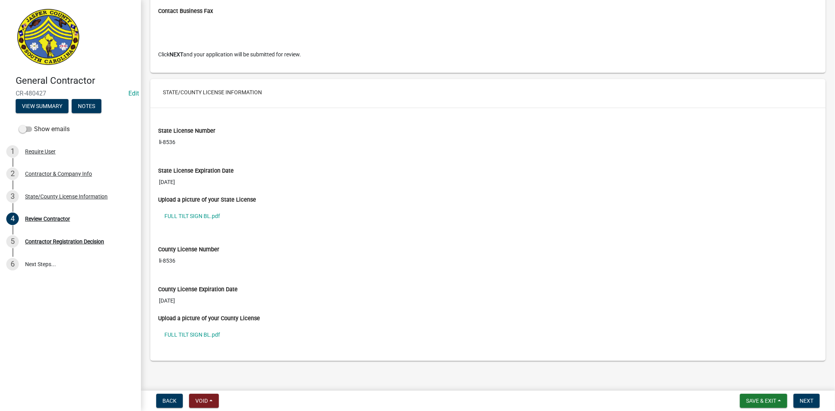
scroll to position [648, 0]
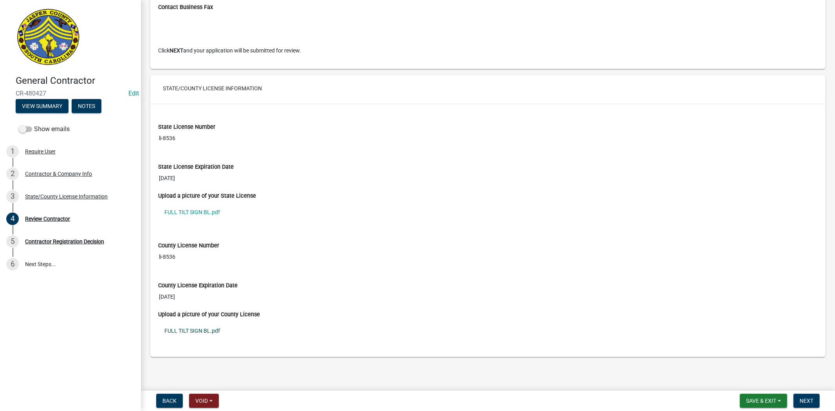
click at [206, 330] on link "FULL TILT SIGN BL.pdf" at bounding box center [488, 331] width 660 height 18
click at [215, 214] on link "FULL TILT SIGN BL.pdf" at bounding box center [488, 212] width 660 height 18
click at [208, 328] on link "FULL TILT SIGN BL.pdf" at bounding box center [488, 331] width 660 height 18
